Goal: Use online tool/utility: Utilize a website feature to perform a specific function

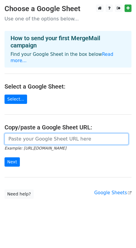
click at [29, 133] on input "url" at bounding box center [67, 138] width 124 height 11
paste input "[URL][DOMAIN_NAME]"
type input "[URL][DOMAIN_NAME]"
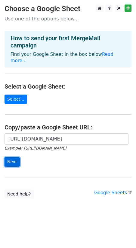
click at [14, 160] on input "Next" at bounding box center [12, 161] width 15 height 9
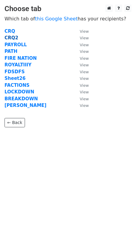
click at [12, 39] on strong "CRQ2" at bounding box center [12, 37] width 14 height 5
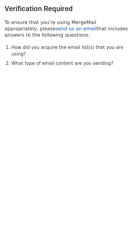
click at [56, 29] on link "send us an email" at bounding box center [76, 29] width 41 height 6
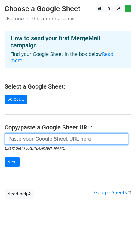
click at [28, 137] on input "url" at bounding box center [67, 138] width 124 height 11
paste input "[URL][DOMAIN_NAME]"
type input "[URL][DOMAIN_NAME]"
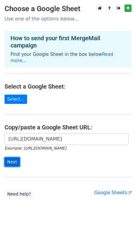
scroll to position [0, 0]
click at [15, 157] on input "Next" at bounding box center [12, 161] width 15 height 9
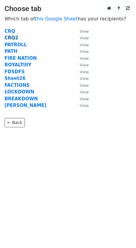
click at [12, 36] on strong "CRQ2" at bounding box center [12, 37] width 14 height 5
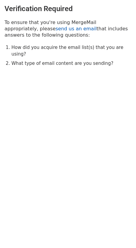
click at [56, 30] on link "send us an email" at bounding box center [76, 29] width 41 height 6
click at [56, 28] on link "send us an email" at bounding box center [76, 29] width 41 height 6
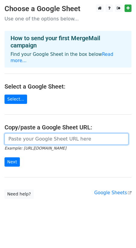
click at [20, 134] on input "url" at bounding box center [67, 138] width 124 height 11
paste input "https://docs.google.com/spreadsheets/d/1F82inknZI4Y3eM3TtPPg1zWN6jNIBAtKHFgYVmQ…"
type input "https://docs.google.com/spreadsheets/d/1F82inknZI4Y3eM3TtPPg1zWN6jNIBAtKHFgYVmQ…"
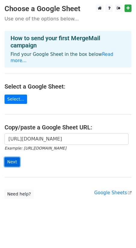
click at [12, 157] on input "Next" at bounding box center [12, 161] width 15 height 9
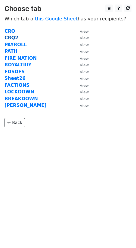
click at [13, 36] on strong "CRQ2" at bounding box center [12, 37] width 14 height 5
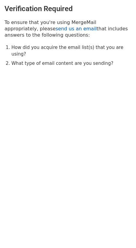
click at [56, 28] on link "send us an email" at bounding box center [76, 29] width 41 height 6
